Goal: Task Accomplishment & Management: Manage account settings

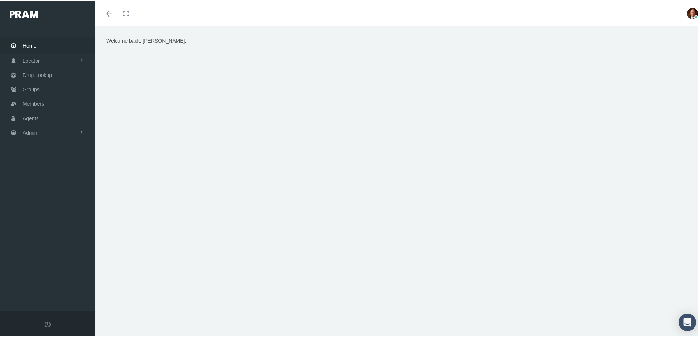
click at [29, 46] on span "Home" at bounding box center [30, 44] width 14 height 14
click at [38, 101] on span "Members" at bounding box center [33, 102] width 21 height 14
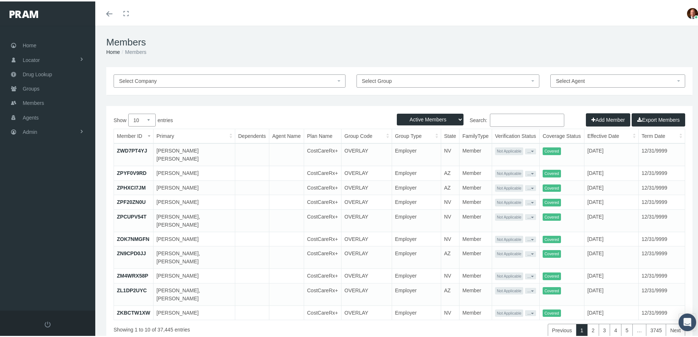
click at [513, 118] on input "Search:" at bounding box center [527, 118] width 74 height 13
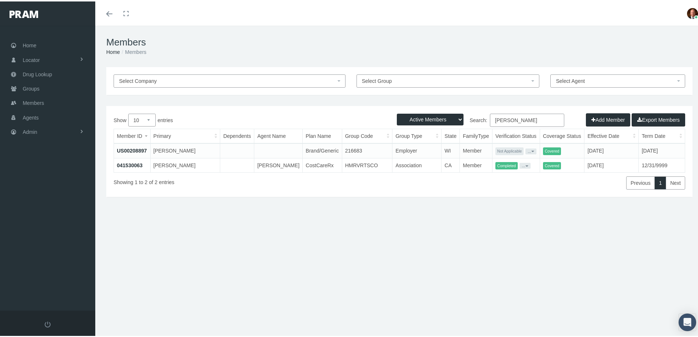
type input "jacqueline lewis"
click at [129, 164] on link "041530063" at bounding box center [130, 164] width 26 height 6
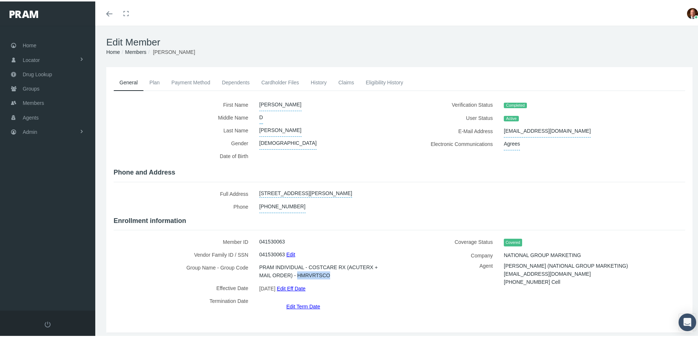
drag, startPoint x: 296, startPoint y: 271, endPoint x: 328, endPoint y: 274, distance: 32.3
click at [328, 274] on span "PRAM INDIVIDUAL - COSTCARE RX (ACUTERX + MAIL ORDER) - HMRVRTSCO" at bounding box center [323, 269] width 129 height 21
copy span "HMRVRTSCO"
click at [171, 134] on label "Last Name" at bounding box center [184, 128] width 140 height 13
drag, startPoint x: 499, startPoint y: 129, endPoint x: 552, endPoint y: 130, distance: 53.5
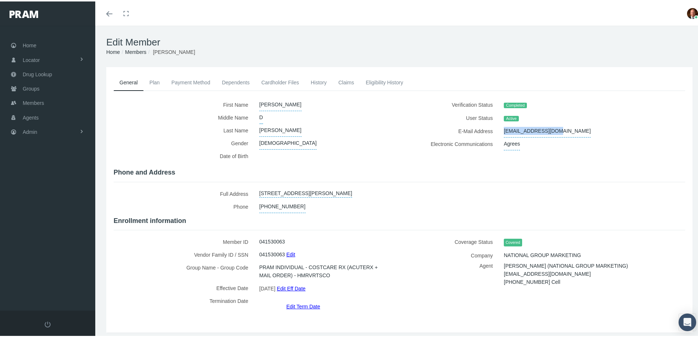
click at [552, 130] on div "jackiedlewis@me.com" at bounding box center [579, 129] width 163 height 13
copy span "jackiedlewis@me.com"
click at [76, 213] on div "Home Locator Pharmacy Cannabis Provider Drug Lookup Groups" at bounding box center [50, 166] width 101 height 285
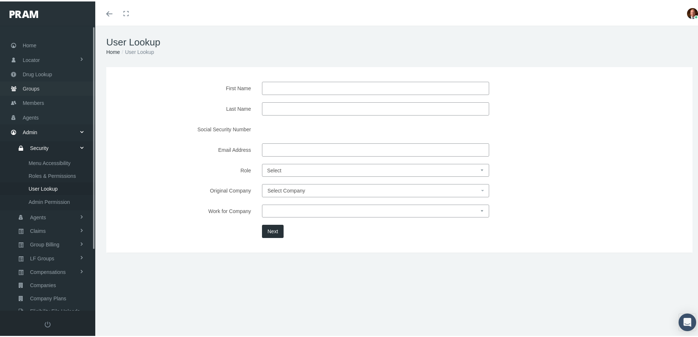
click at [40, 89] on link "Groups" at bounding box center [47, 87] width 95 height 14
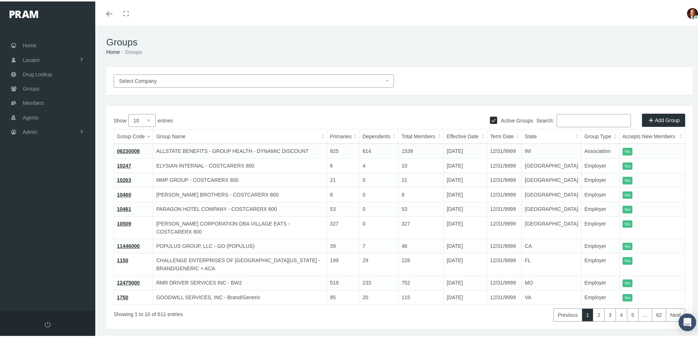
click at [569, 119] on input "Search:" at bounding box center [593, 118] width 74 height 13
paste input "HMRVRTSCO"
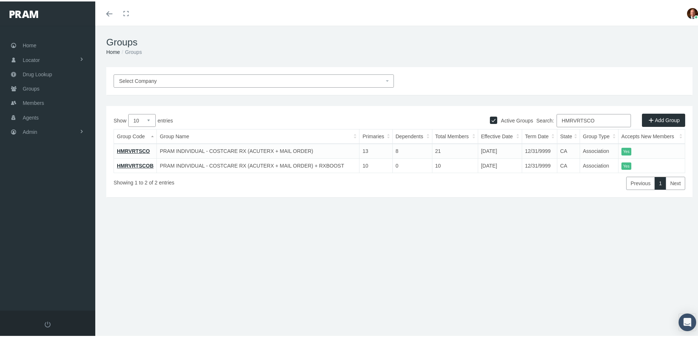
type input "HMRVRTSCO"
click at [140, 148] on link "HMRVRTSCO" at bounding box center [133, 150] width 33 height 6
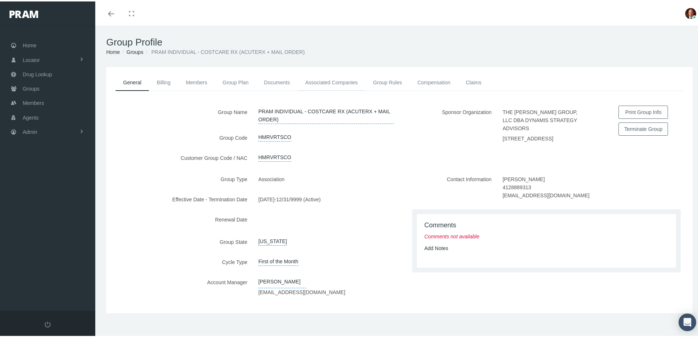
click at [326, 79] on link "Associated Companies" at bounding box center [331, 81] width 68 height 16
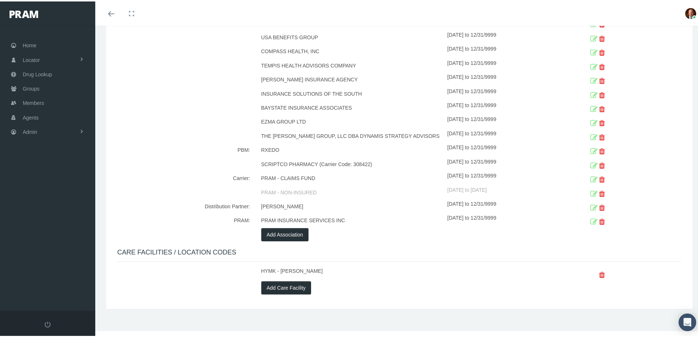
scroll to position [530, 0]
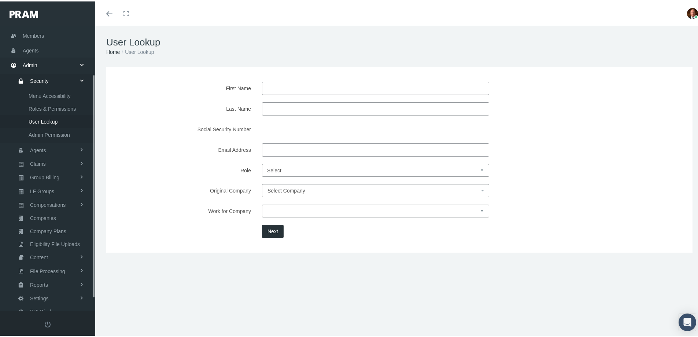
scroll to position [77, 0]
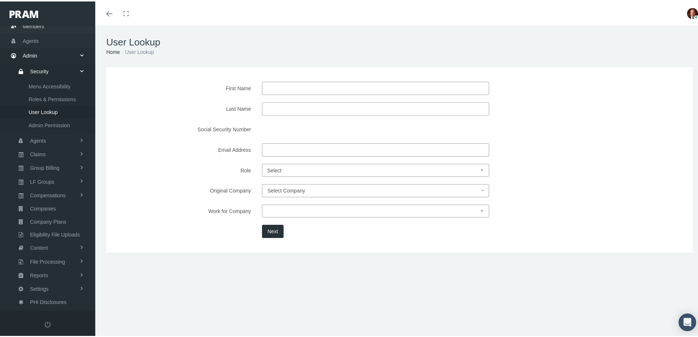
click at [33, 27] on span "Members" at bounding box center [33, 25] width 21 height 14
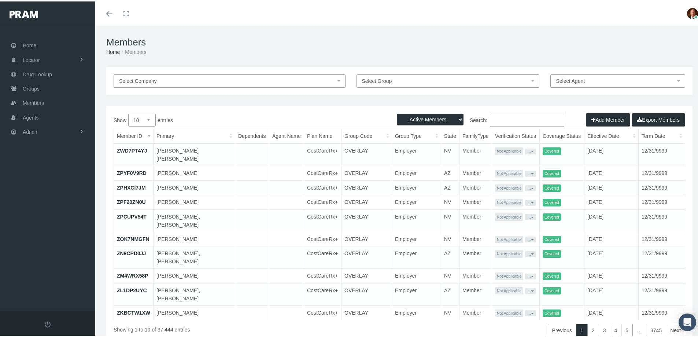
click at [502, 121] on input "Search:" at bounding box center [527, 118] width 74 height 13
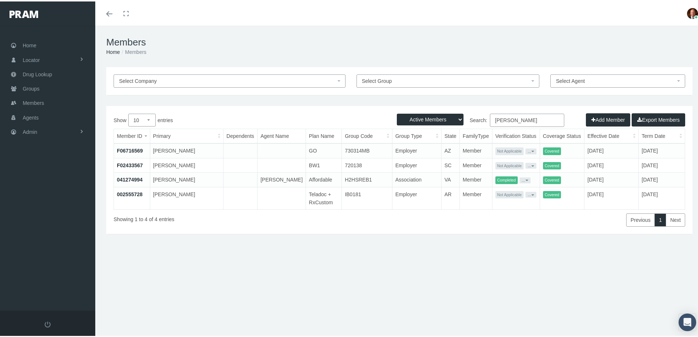
type input "carmichael"
click at [132, 178] on link "041274994" at bounding box center [130, 178] width 26 height 6
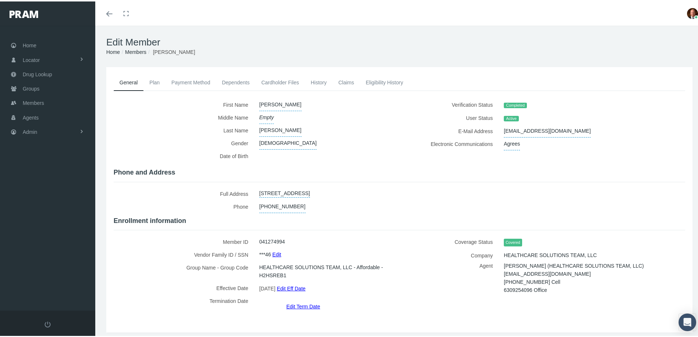
click at [345, 80] on link "Claims" at bounding box center [345, 81] width 27 height 16
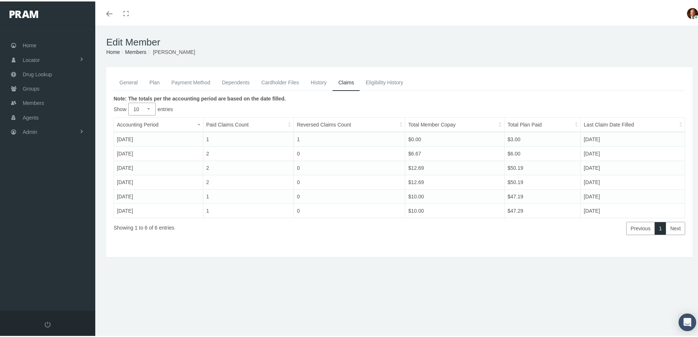
click at [130, 81] on link "General" at bounding box center [129, 81] width 30 height 16
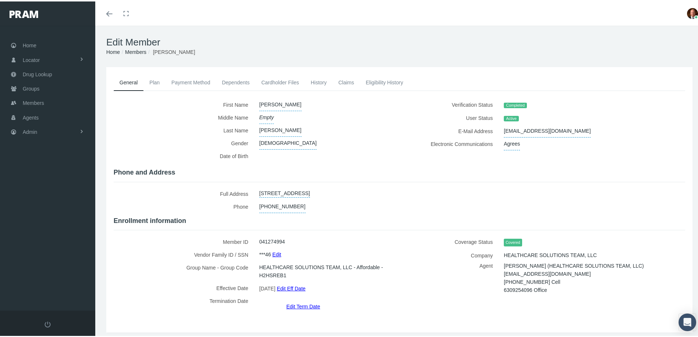
click at [345, 79] on link "Claims" at bounding box center [345, 81] width 27 height 16
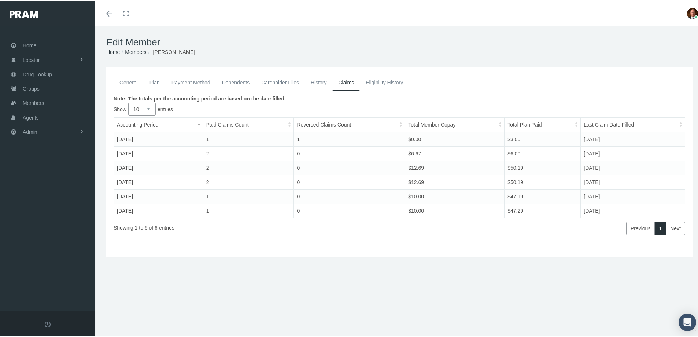
click at [203, 82] on link "Payment Method" at bounding box center [191, 81] width 51 height 16
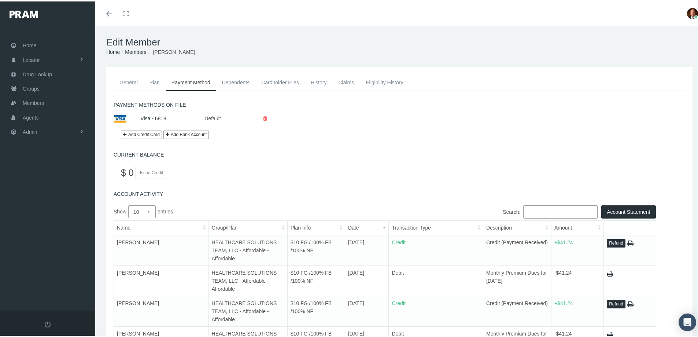
click at [132, 79] on link "General" at bounding box center [129, 81] width 30 height 16
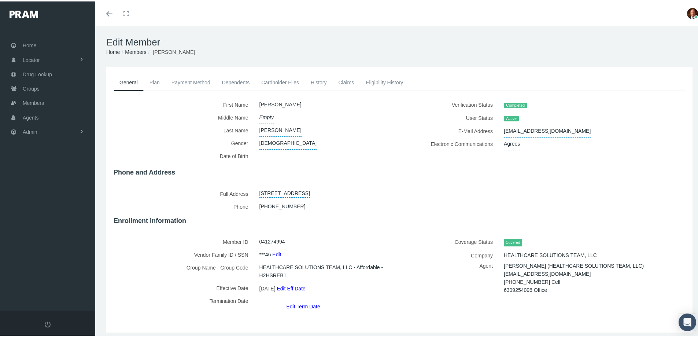
click at [302, 299] on link "Edit Term Date" at bounding box center [303, 304] width 34 height 11
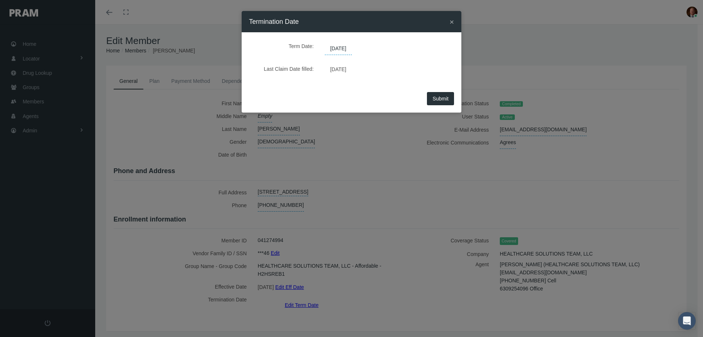
click at [352, 48] on span "[DATE]" at bounding box center [338, 48] width 27 height 12
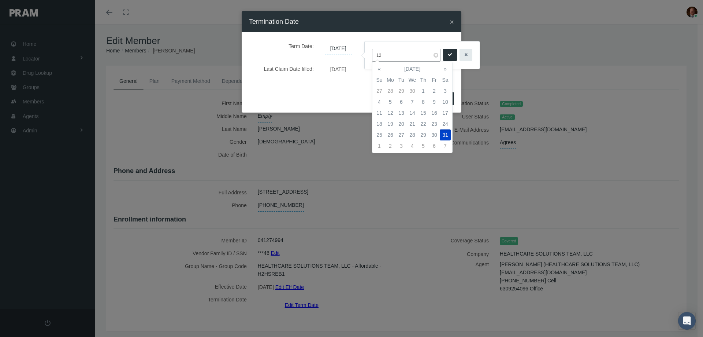
type input "1"
click at [379, 90] on td "31" at bounding box center [379, 90] width 11 height 11
type input "[DATE]"
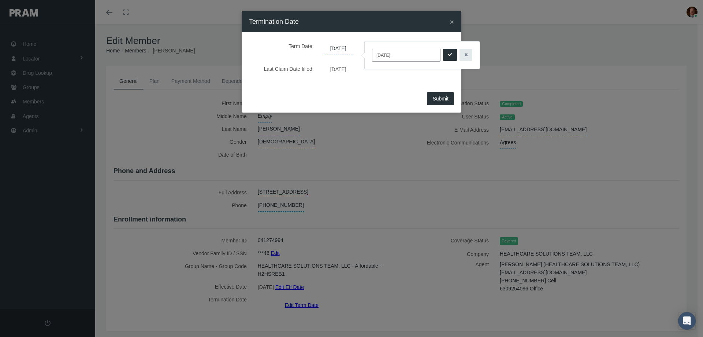
click at [448, 54] on icon "submit" at bounding box center [450, 54] width 4 height 7
click at [439, 99] on span "Submit" at bounding box center [441, 99] width 16 height 6
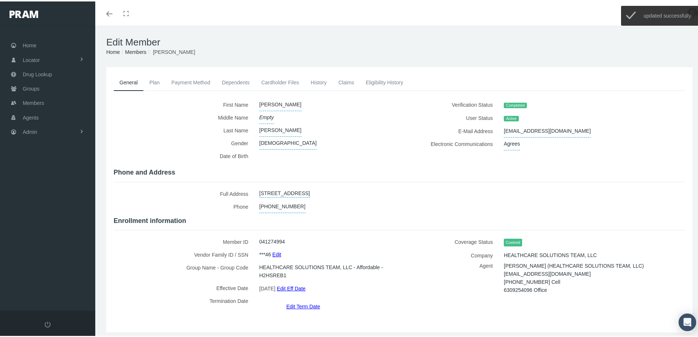
click at [319, 79] on link "History" at bounding box center [319, 81] width 28 height 16
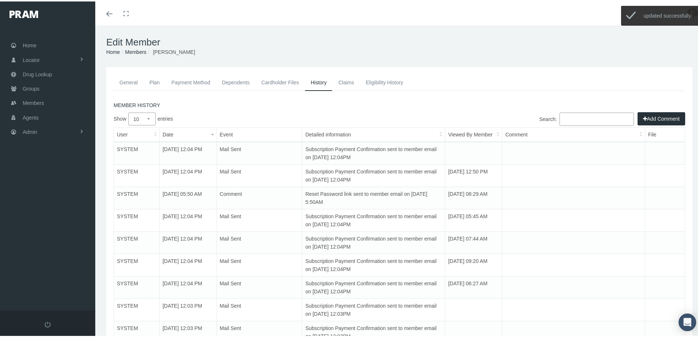
click at [655, 115] on button "Add Comment" at bounding box center [661, 117] width 48 height 13
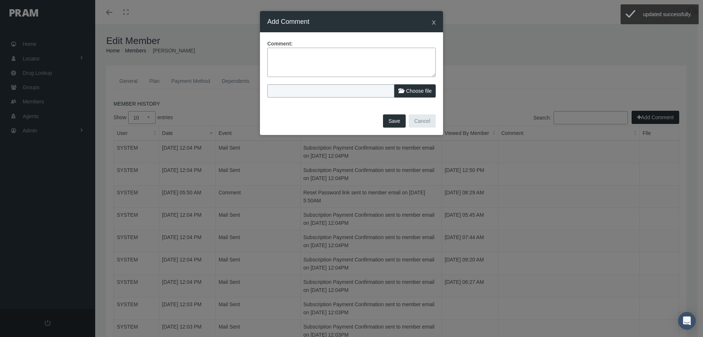
click at [383, 55] on textarea at bounding box center [351, 62] width 169 height 29
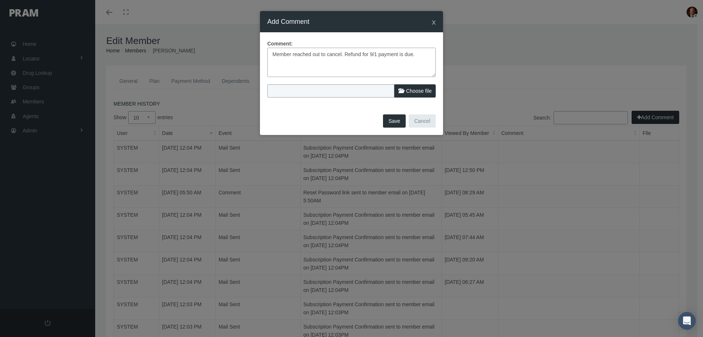
type textarea "Member reached out to cancel. Refund for 9/1 payment is due."
click at [406, 89] on span "Choose file" at bounding box center [419, 91] width 26 height 6
click at [365, 89] on input "Choose file" at bounding box center [315, 89] width 97 height 10
type input "C:\fakepath\[PERSON_NAME] - Request to term [DATE].jpg"
type input "[PERSON_NAME] - Request to term [DATE].jpg"
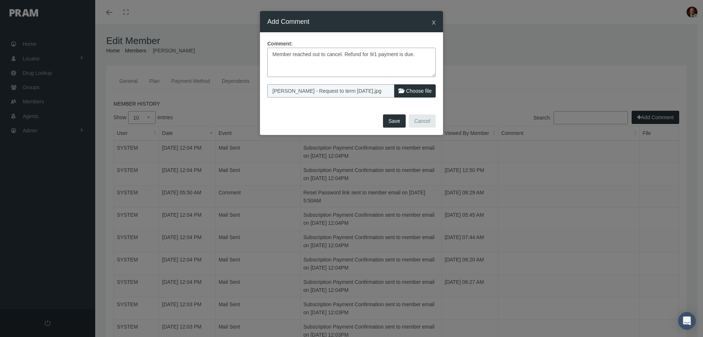
click at [395, 122] on button "Save" at bounding box center [394, 120] width 23 height 13
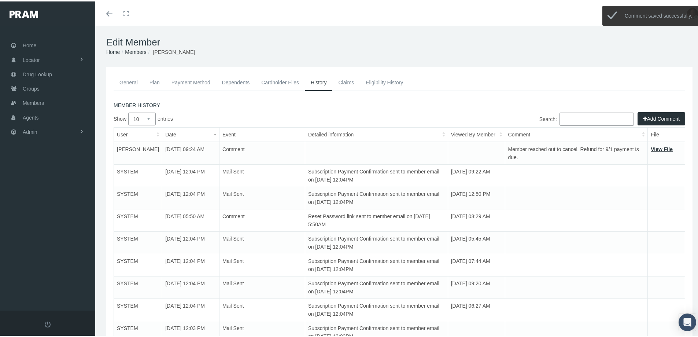
click at [196, 82] on link "Payment Method" at bounding box center [191, 81] width 51 height 16
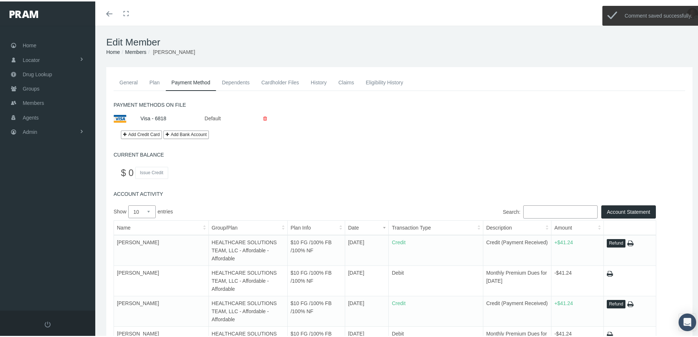
click at [612, 241] on button "Refund" at bounding box center [616, 241] width 19 height 8
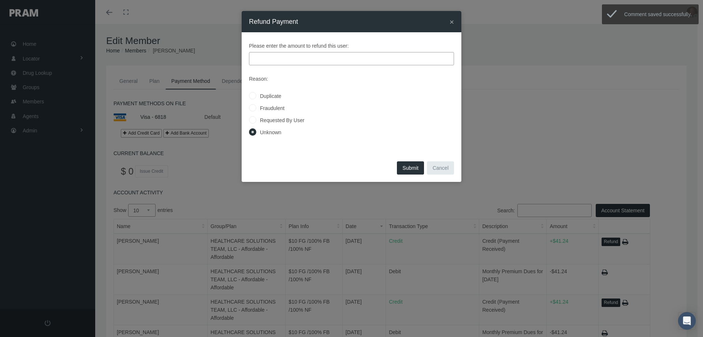
click at [274, 120] on label "Requested By User" at bounding box center [280, 120] width 48 height 8
click at [256, 120] on input "Requested By User" at bounding box center [252, 119] width 7 height 7
radio input "true"
click at [283, 58] on input "text" at bounding box center [351, 58] width 205 height 13
type input "41.24"
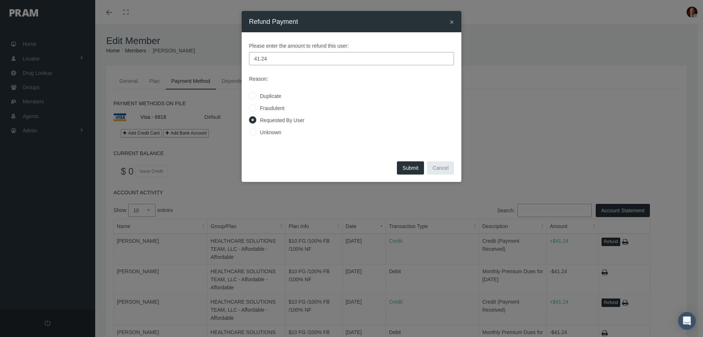
click at [408, 169] on button "Submit" at bounding box center [410, 167] width 27 height 13
radio input "true"
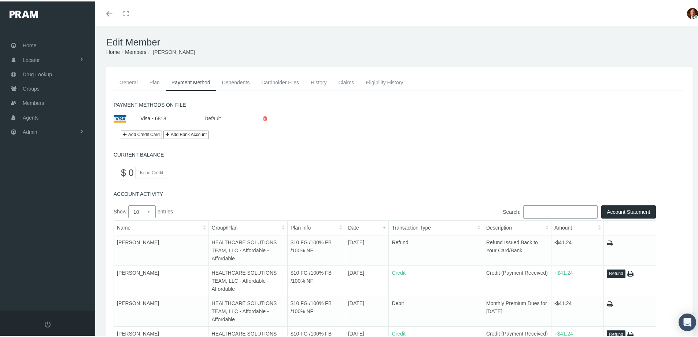
click at [129, 81] on link "General" at bounding box center [129, 81] width 30 height 16
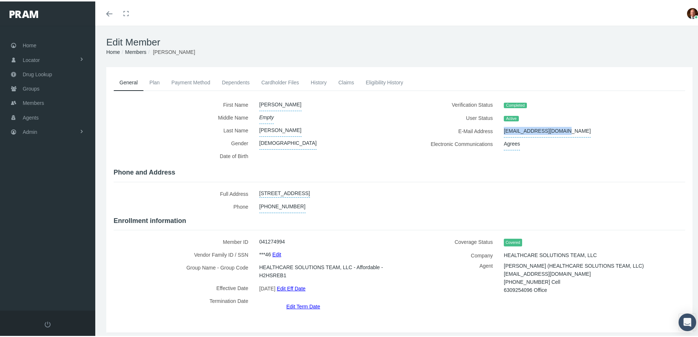
drag, startPoint x: 501, startPoint y: 128, endPoint x: 556, endPoint y: 129, distance: 55.0
click at [556, 129] on span "[EMAIL_ADDRESS][DOMAIN_NAME]" at bounding box center [547, 129] width 87 height 13
click at [595, 132] on button "button" at bounding box center [597, 129] width 13 height 12
drag, startPoint x: 501, startPoint y: 129, endPoint x: 557, endPoint y: 129, distance: 55.7
click at [557, 129] on div "[EMAIL_ADDRESS][DOMAIN_NAME]" at bounding box center [579, 129] width 163 height 13
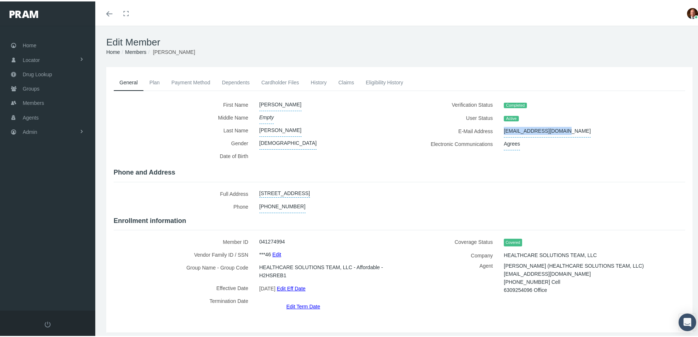
copy span "[EMAIL_ADDRESS][DOMAIN_NAME]"
drag, startPoint x: 499, startPoint y: 270, endPoint x: 548, endPoint y: 273, distance: 49.2
click at [548, 273] on div "[PERSON_NAME] (HEALTHCARE SOLUTIONS TEAM, LLC) [EMAIL_ADDRESS][DOMAIN_NAME] [PH…" at bounding box center [579, 276] width 163 height 32
copy span "[EMAIL_ADDRESS][DOMAIN_NAME]"
click at [206, 81] on link "Payment Method" at bounding box center [191, 81] width 51 height 16
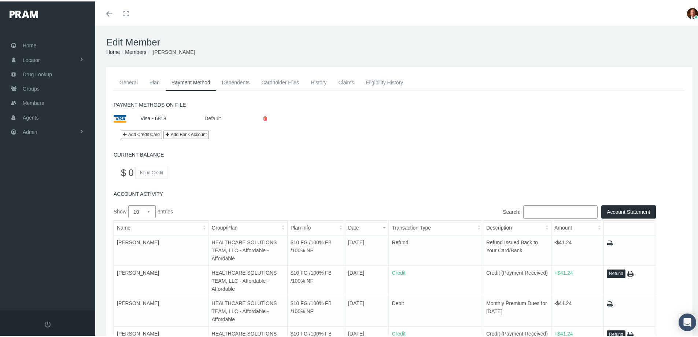
click at [319, 81] on link "History" at bounding box center [319, 81] width 28 height 16
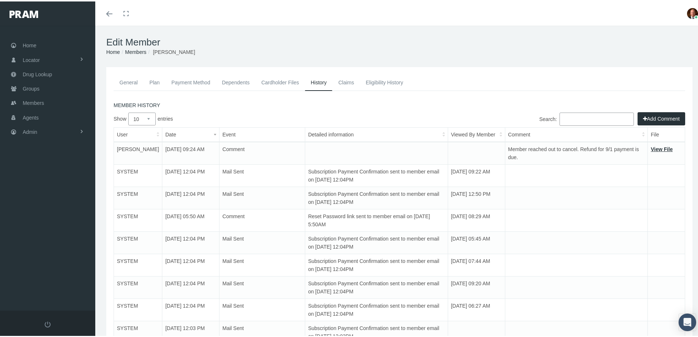
click at [127, 82] on link "General" at bounding box center [129, 81] width 30 height 16
